Goal: Ask a question: Seek information or help from site administrators or community

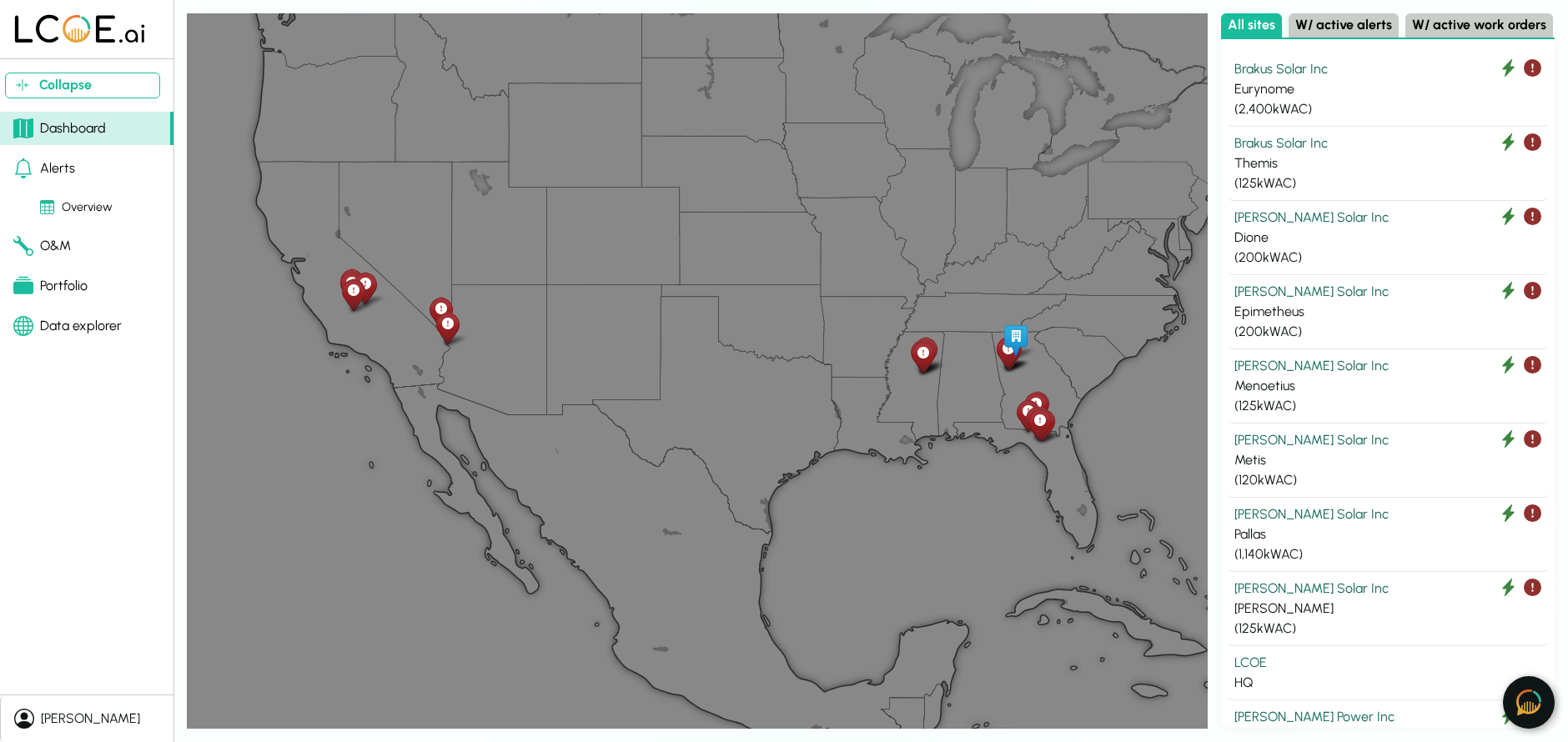
click at [1534, 703] on img at bounding box center [1528, 703] width 25 height 26
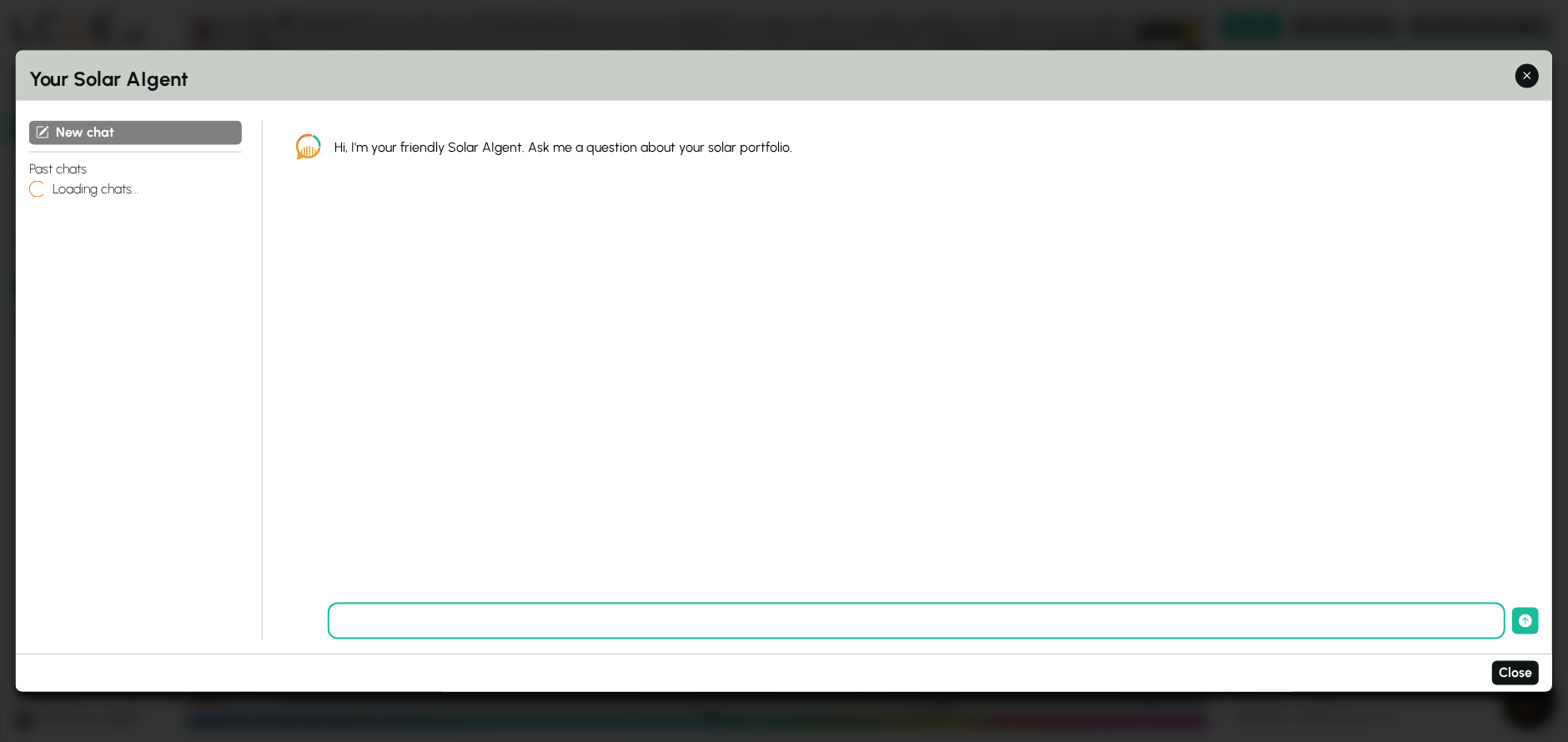
click at [691, 626] on input "text" at bounding box center [916, 621] width 1177 height 37
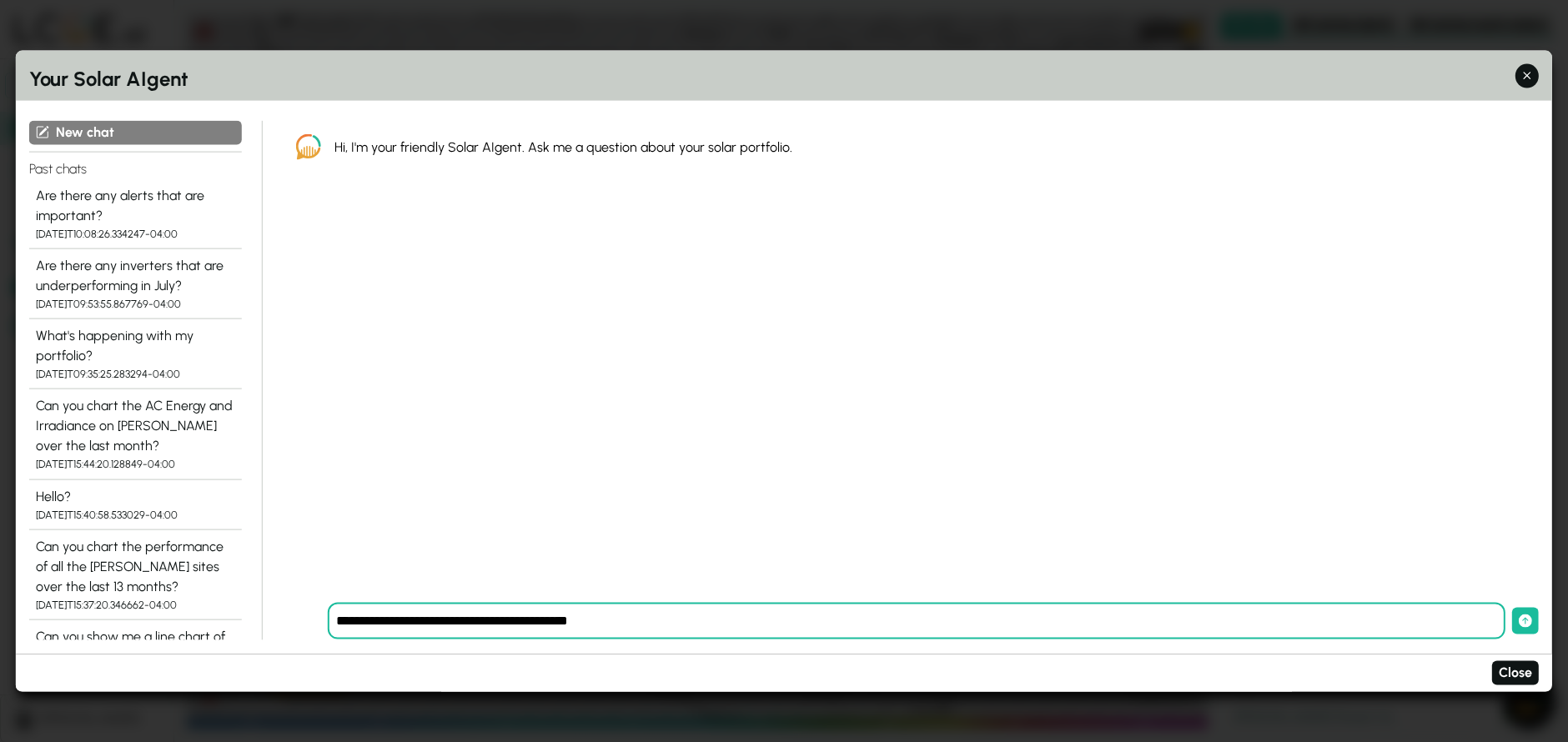
type input "**********"
click at [1512, 608] on button "submit" at bounding box center [1525, 621] width 27 height 27
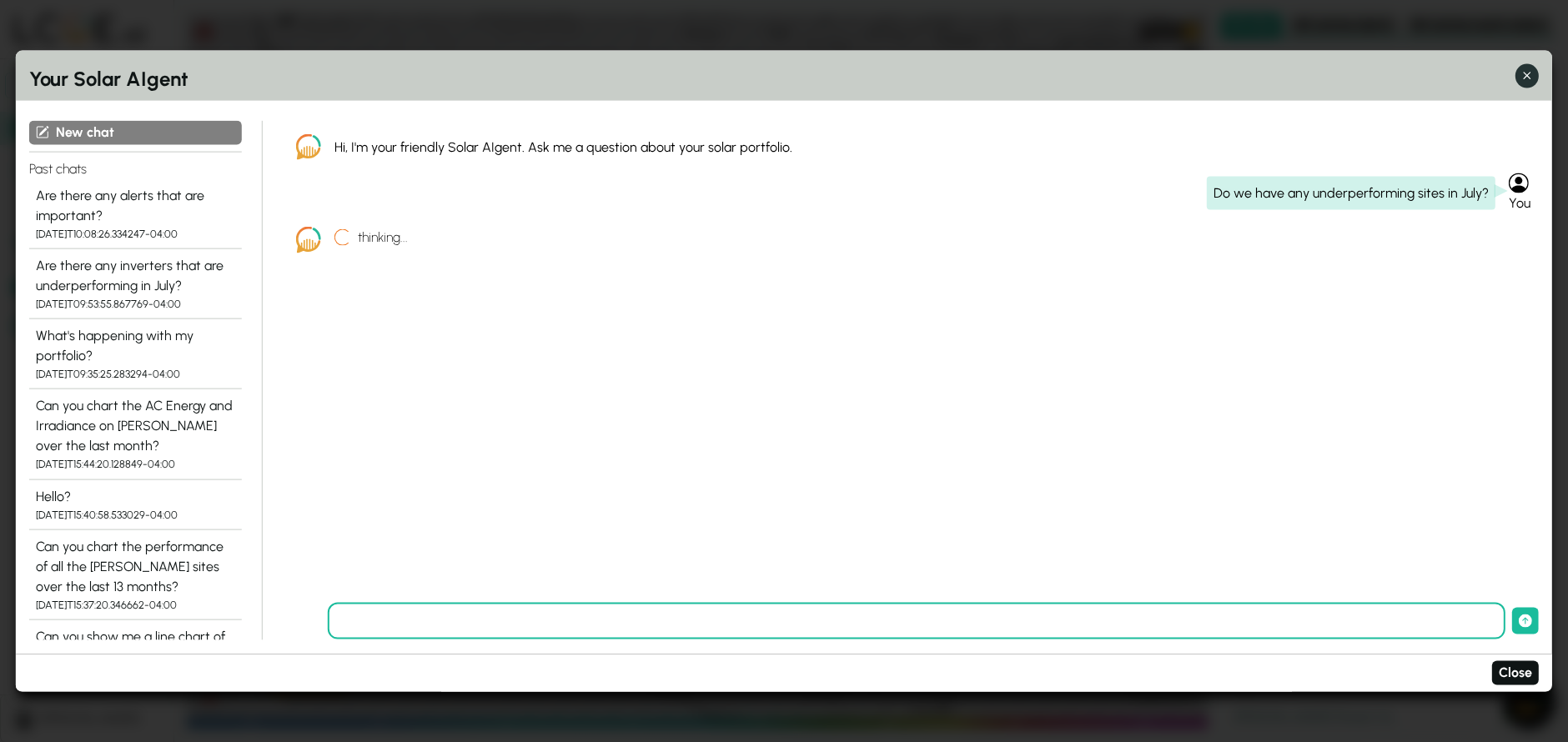
click at [1533, 73] on icon "button" at bounding box center [1526, 76] width 17 height 17
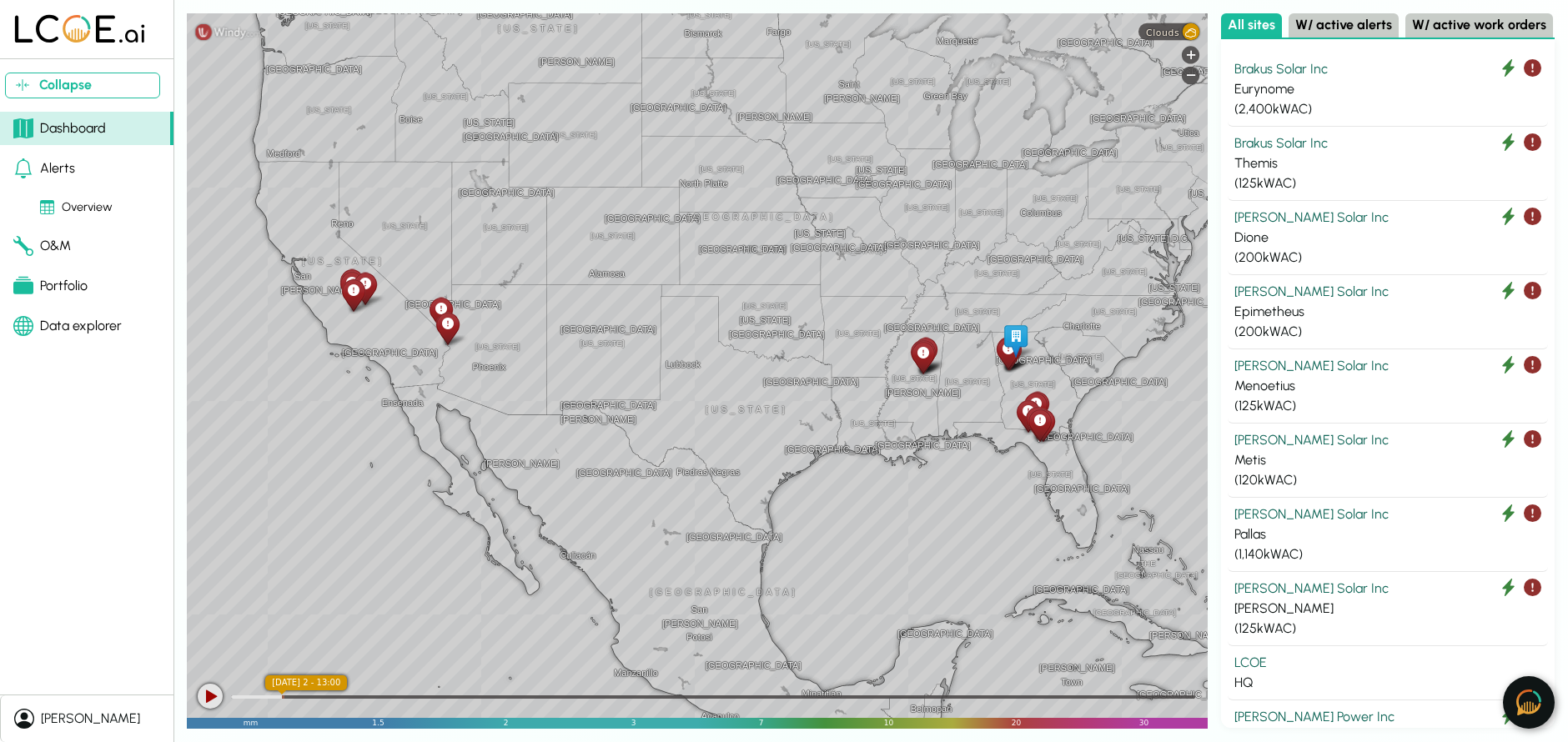
click at [1542, 695] on button at bounding box center [1529, 702] width 51 height 52
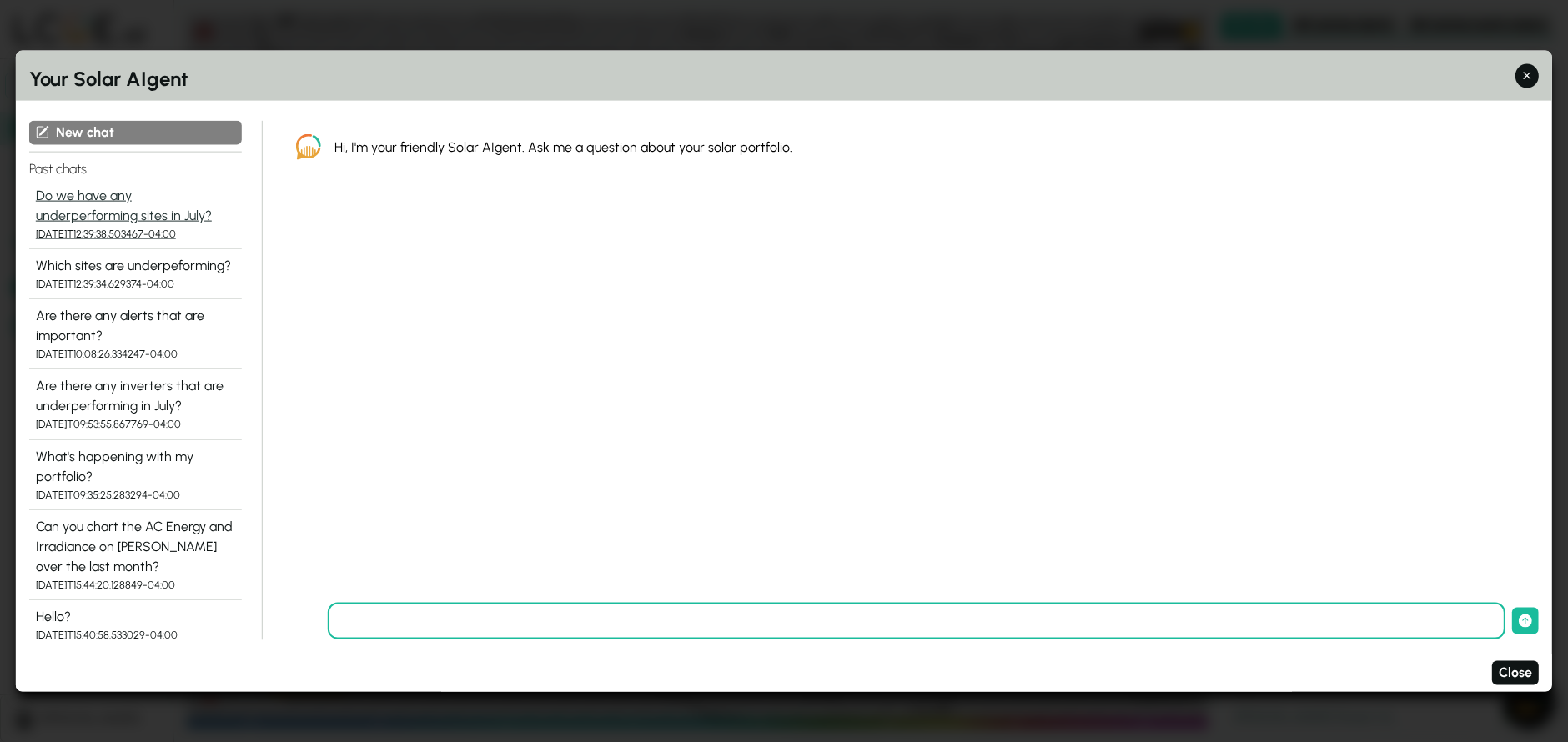
click at [128, 194] on div "Do we have any underperforming sites in July?" at bounding box center [135, 205] width 199 height 40
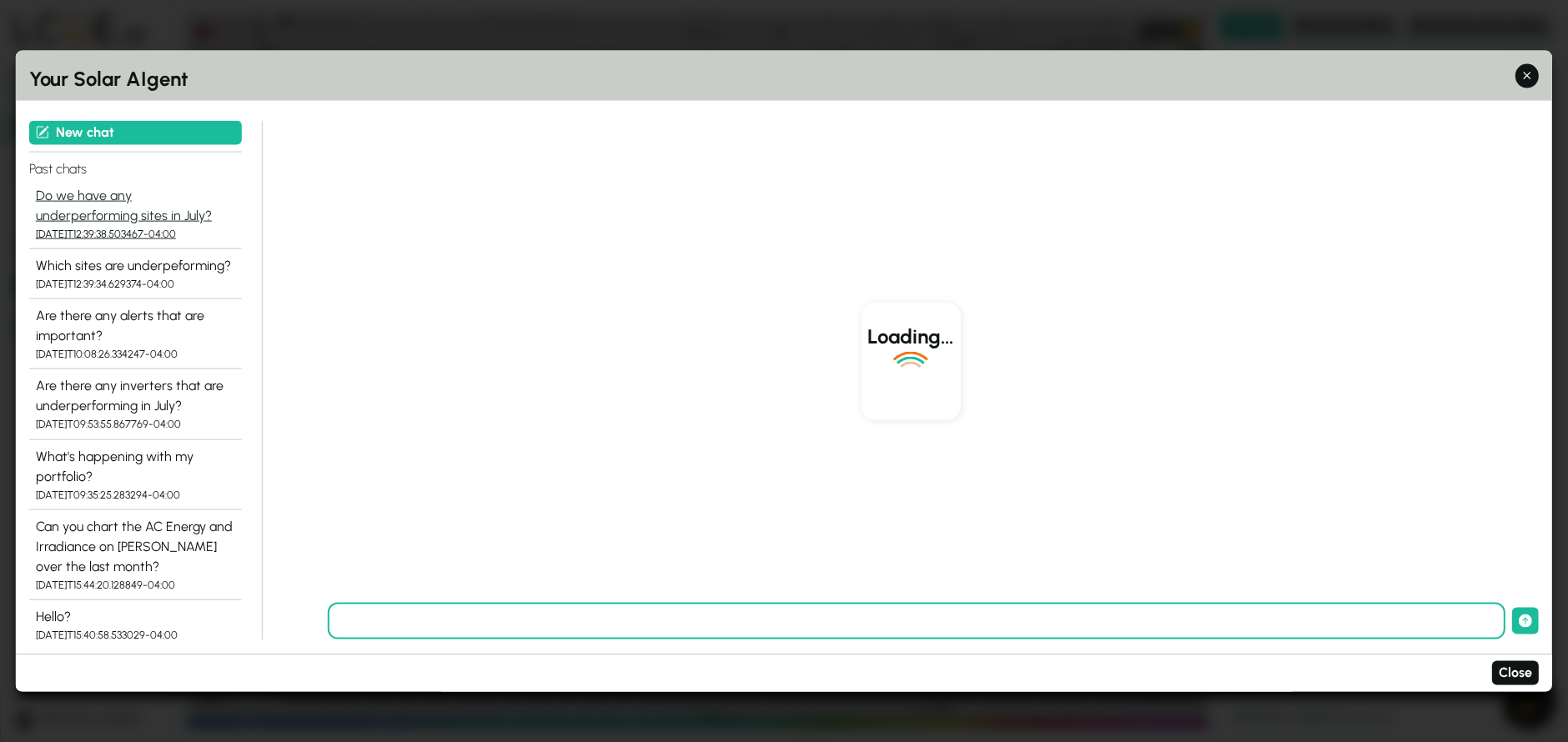
click at [127, 226] on div "[DATE]T12:39:38.503467-04:00" at bounding box center [135, 232] width 199 height 16
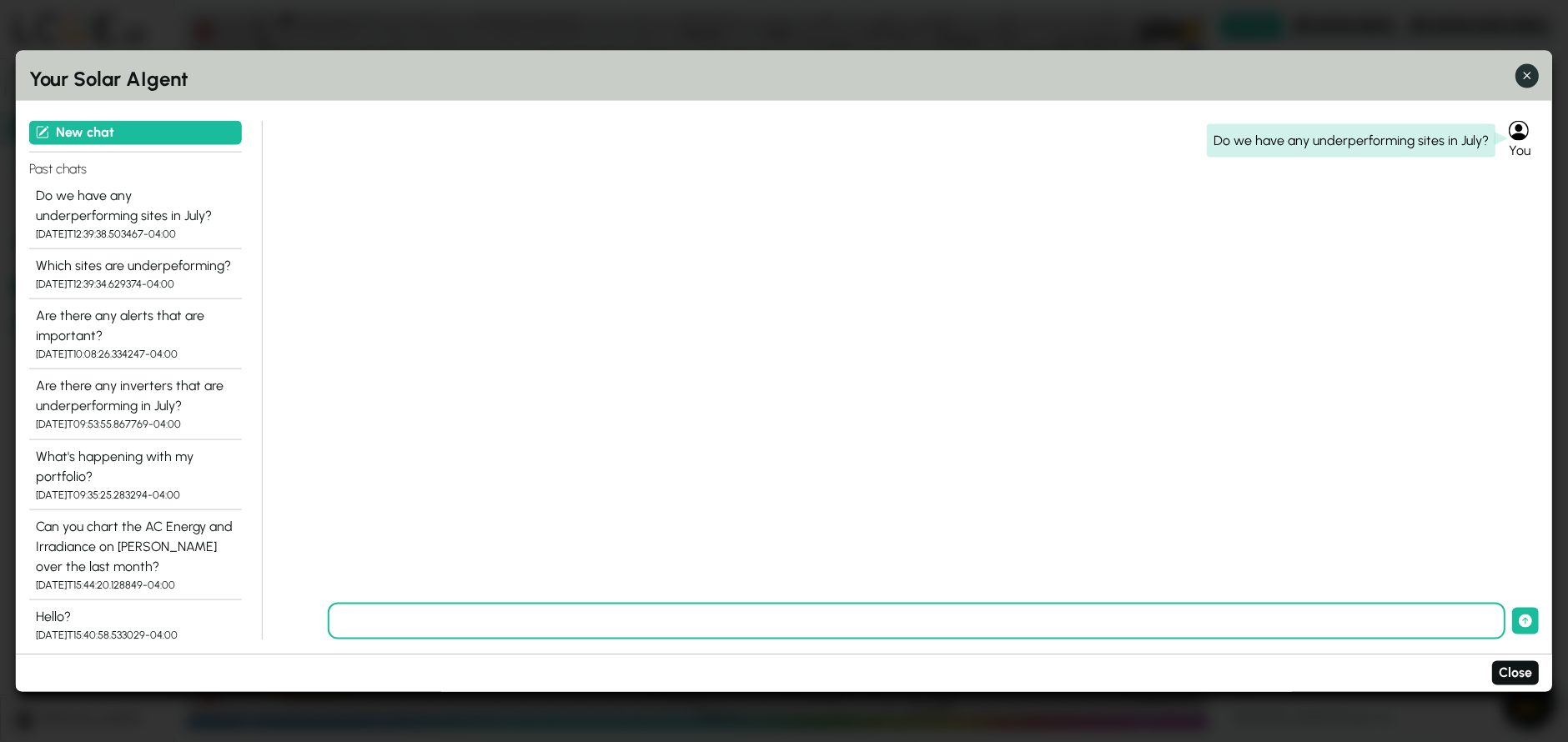
click at [1520, 76] on icon "button" at bounding box center [1526, 76] width 17 height 17
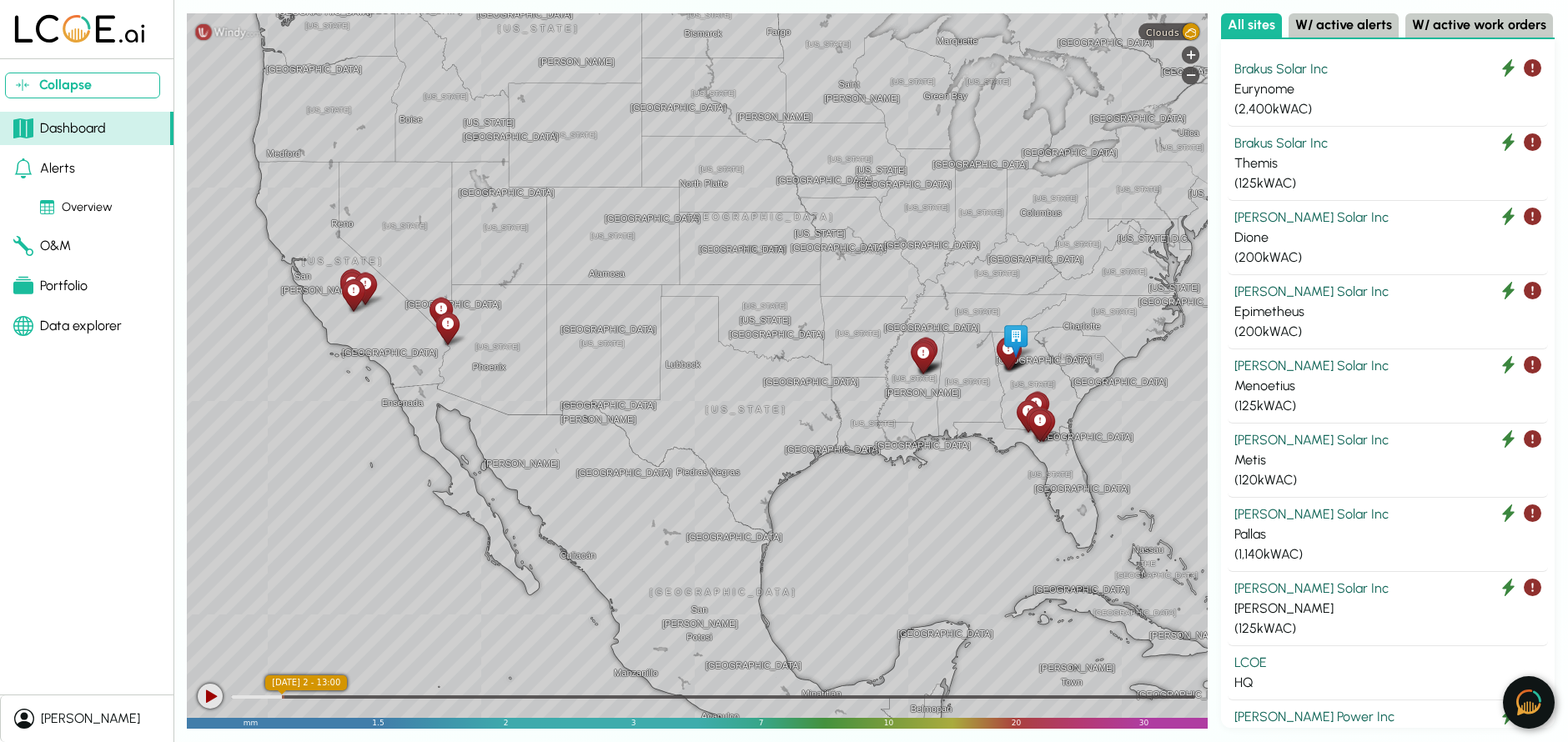
click at [1518, 705] on img at bounding box center [1528, 703] width 25 height 26
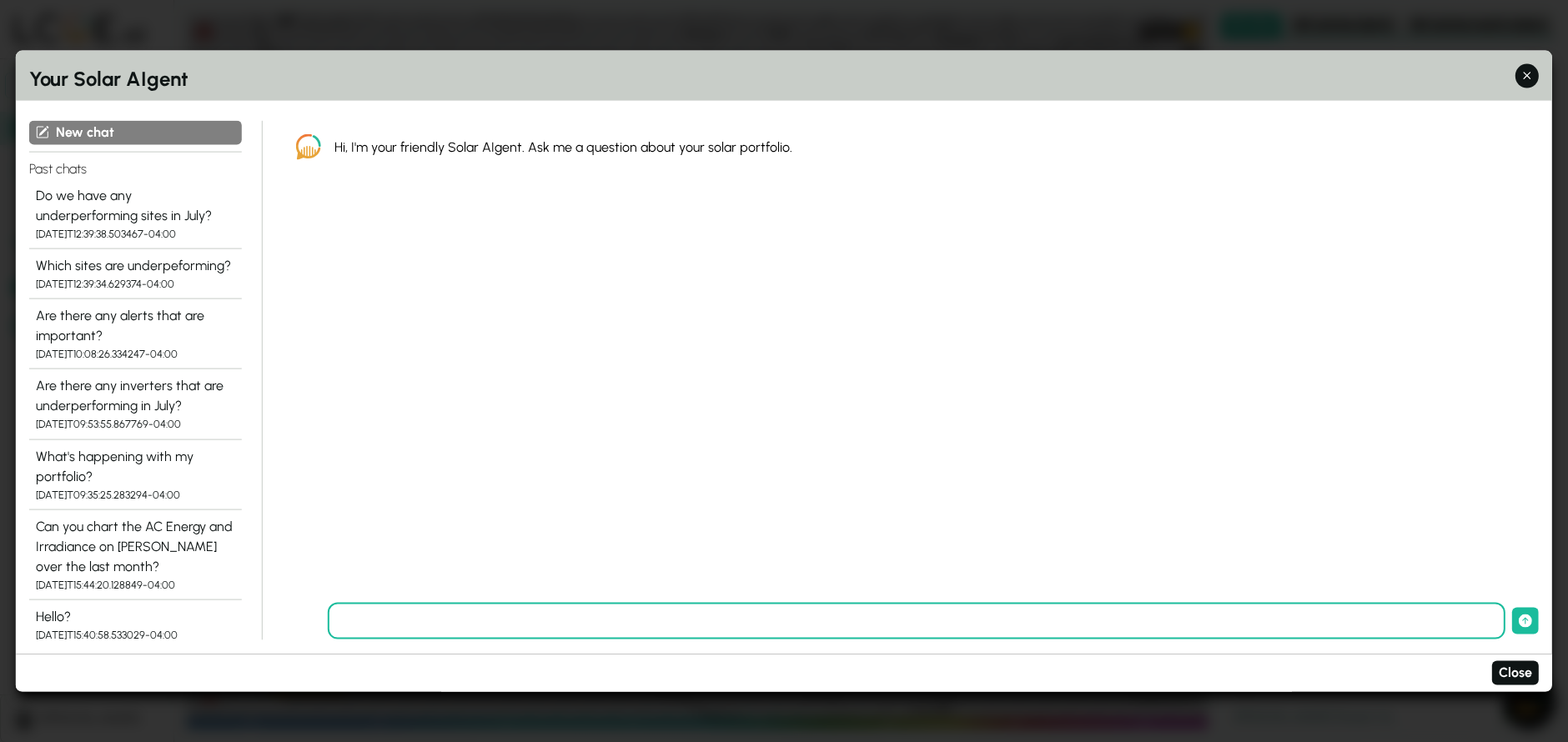
click at [113, 200] on div "Do we have any underperforming sites in July?" at bounding box center [135, 205] width 199 height 40
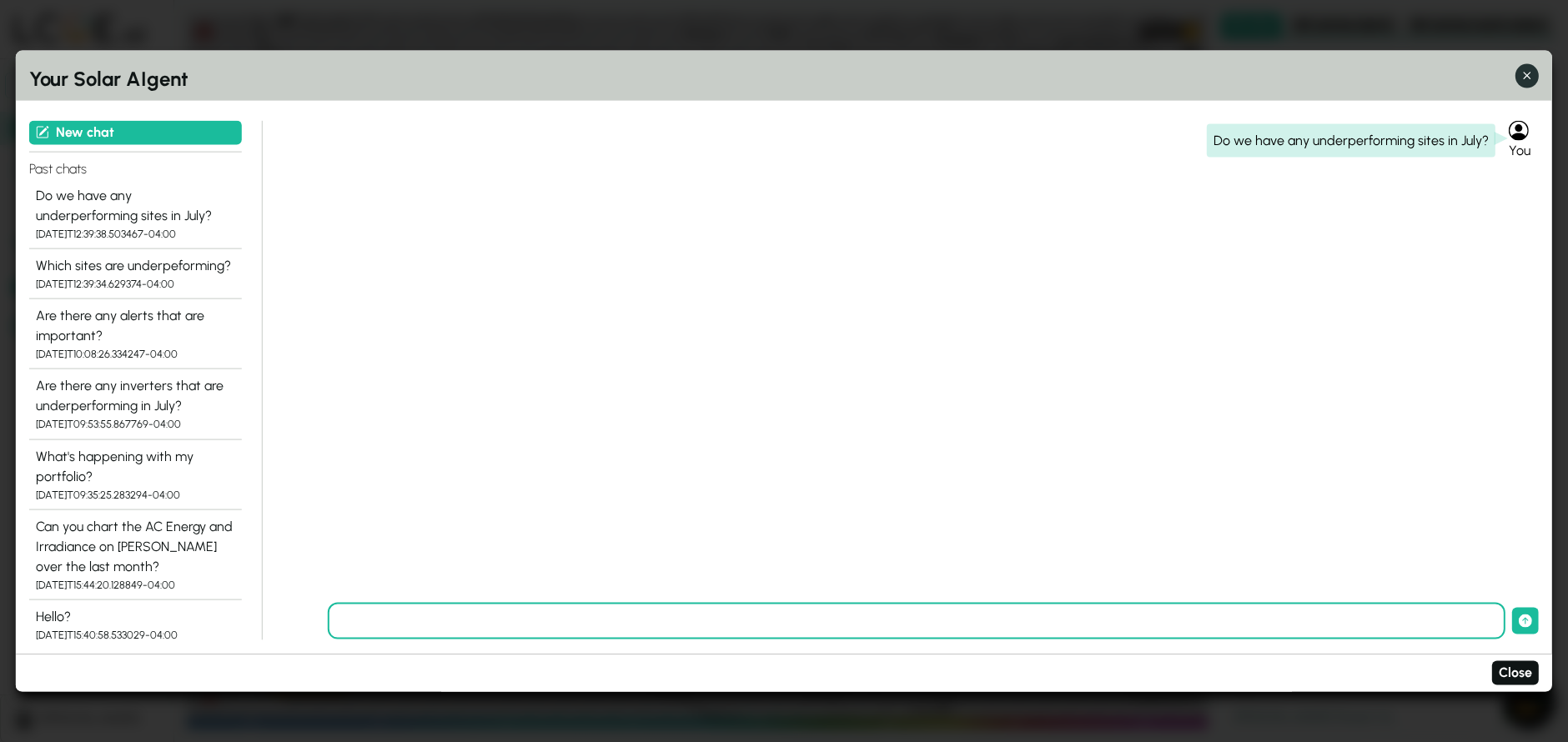
click at [1523, 78] on icon "button" at bounding box center [1526, 76] width 17 height 17
